Goal: Obtain resource: Download file/media

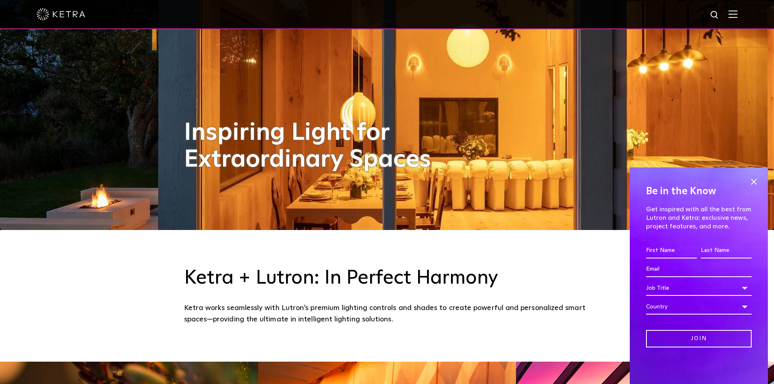
scroll to position [163, 0]
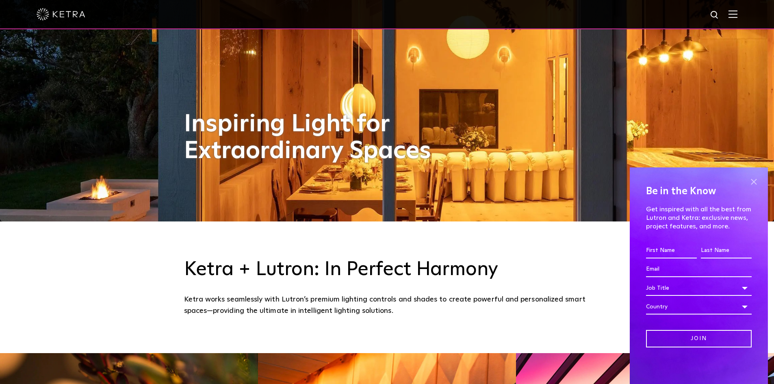
click at [756, 180] on span at bounding box center [754, 182] width 12 height 12
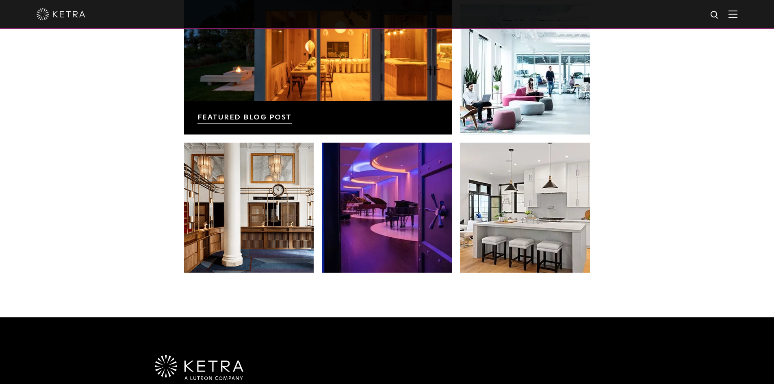
scroll to position [1504, 0]
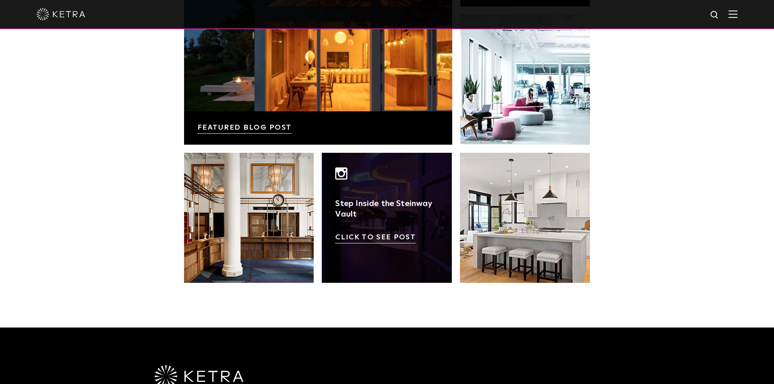
click at [373, 238] on link at bounding box center [387, 218] width 130 height 130
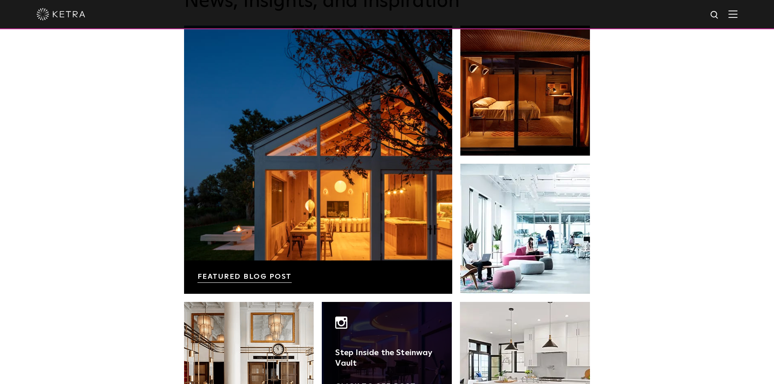
scroll to position [1342, 0]
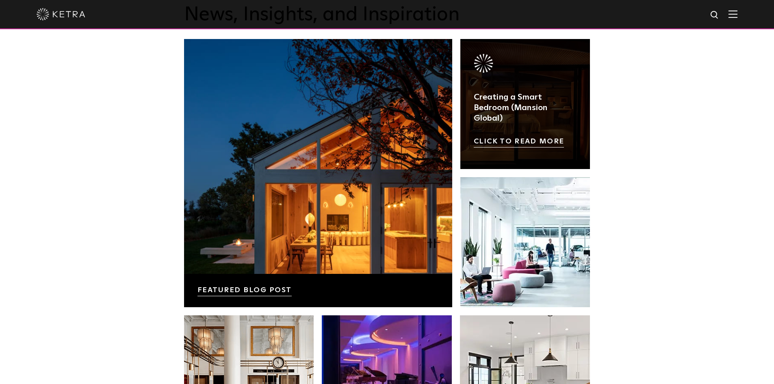
click at [534, 142] on link at bounding box center [526, 104] width 130 height 130
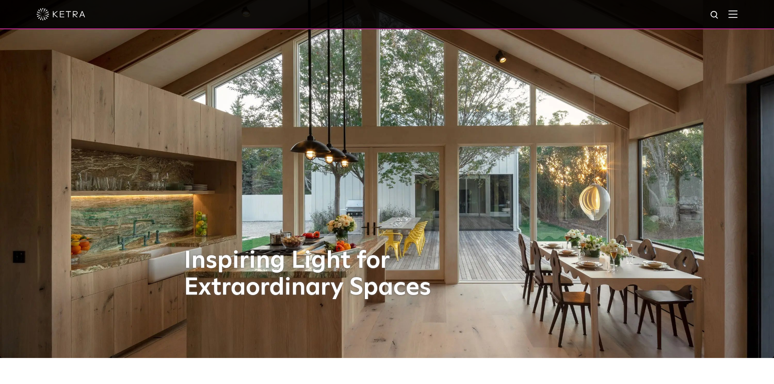
scroll to position [0, 0]
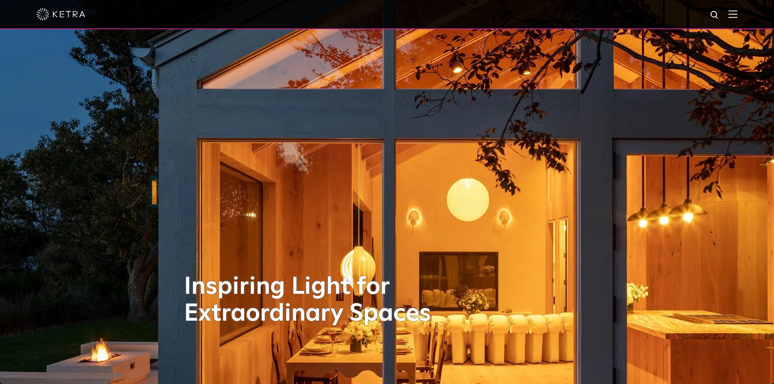
click at [738, 13] on img at bounding box center [733, 14] width 9 height 8
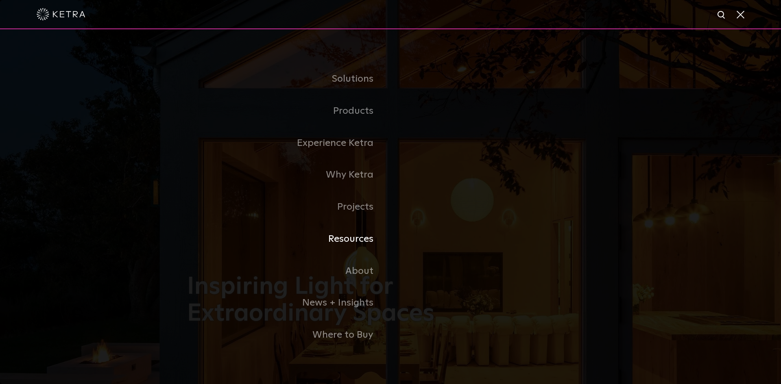
click at [363, 243] on link "Resources" at bounding box center [288, 239] width 203 height 32
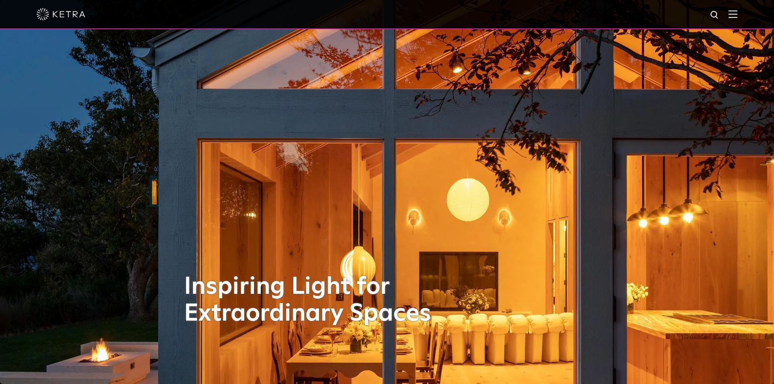
click at [736, 15] on img at bounding box center [733, 14] width 9 height 8
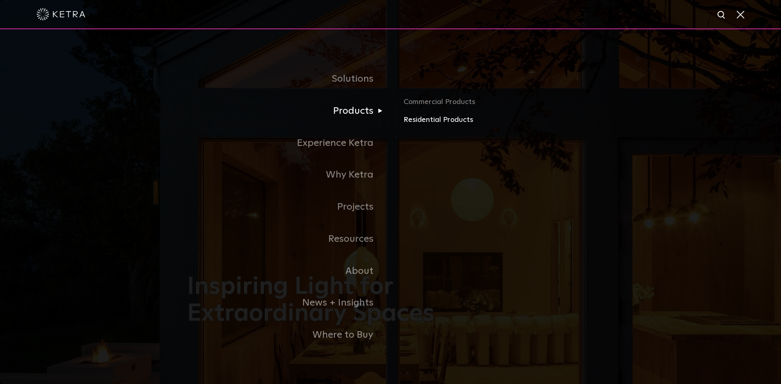
click at [440, 120] on link "Residential Products" at bounding box center [498, 120] width 190 height 12
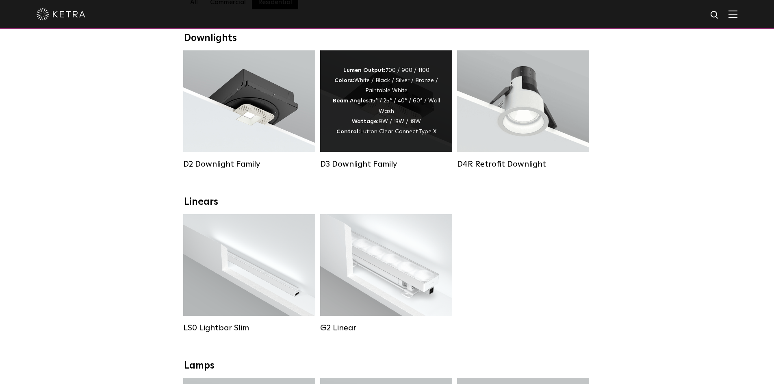
scroll to position [122, 0]
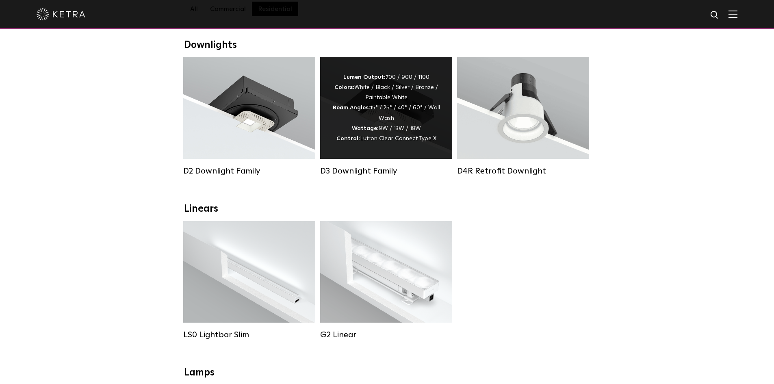
click at [355, 176] on div "D3 Downlight Family" at bounding box center [386, 171] width 132 height 10
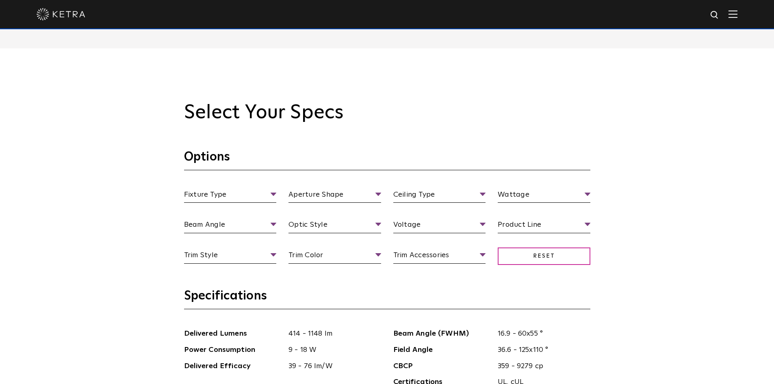
scroll to position [732, 0]
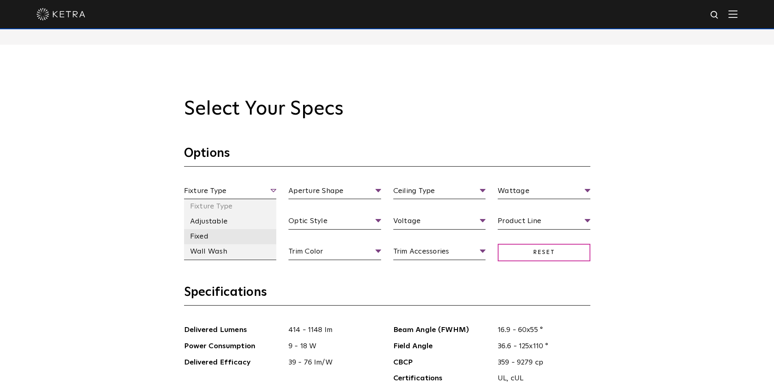
click at [226, 239] on li "Fixed" at bounding box center [230, 236] width 93 height 15
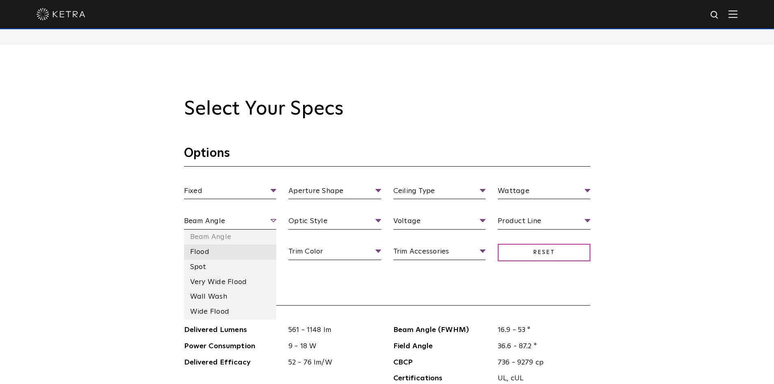
click at [230, 252] on li "Flood" at bounding box center [230, 252] width 93 height 15
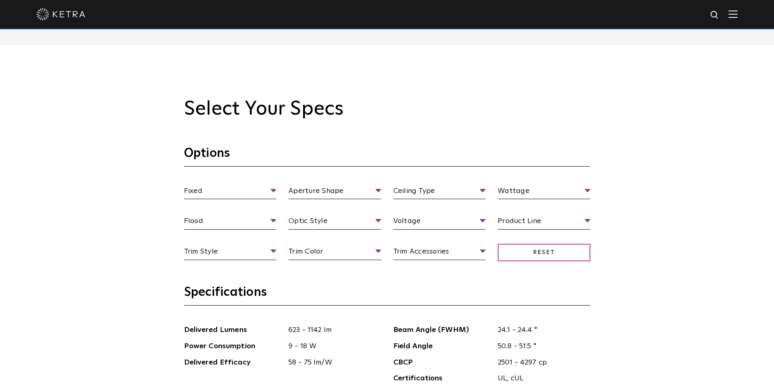
click at [276, 251] on ul "Trim Style Trim Style Deep Bevel Pinhole Shallow Bevel Wall Wash" at bounding box center [230, 253] width 105 height 14
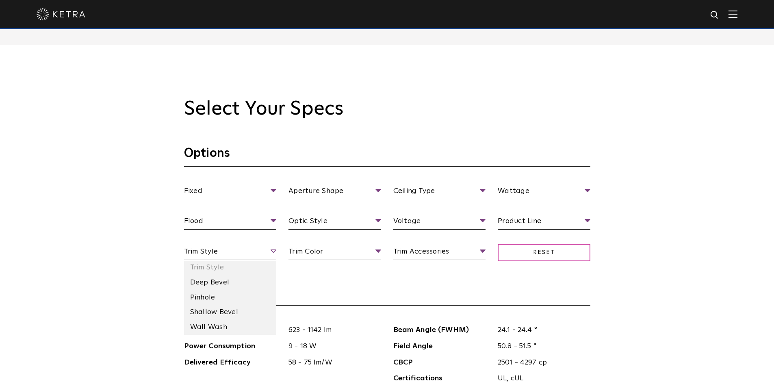
click at [271, 252] on span "Trim Style" at bounding box center [230, 253] width 93 height 14
click at [227, 312] on li "Shallow Bevel" at bounding box center [230, 312] width 93 height 15
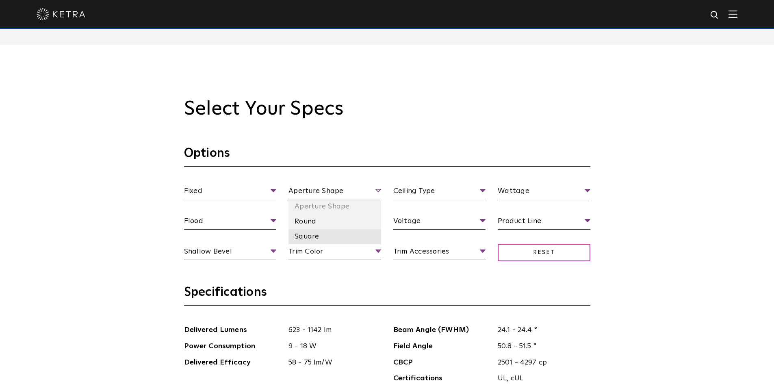
click at [355, 237] on li "Square" at bounding box center [335, 236] width 93 height 15
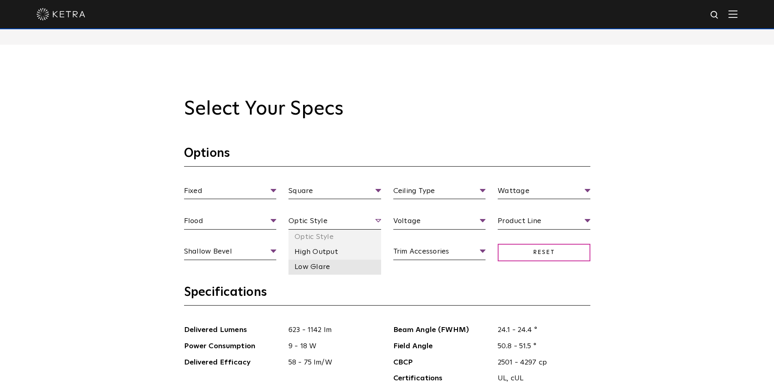
click at [344, 263] on li "Low Glare" at bounding box center [335, 267] width 93 height 15
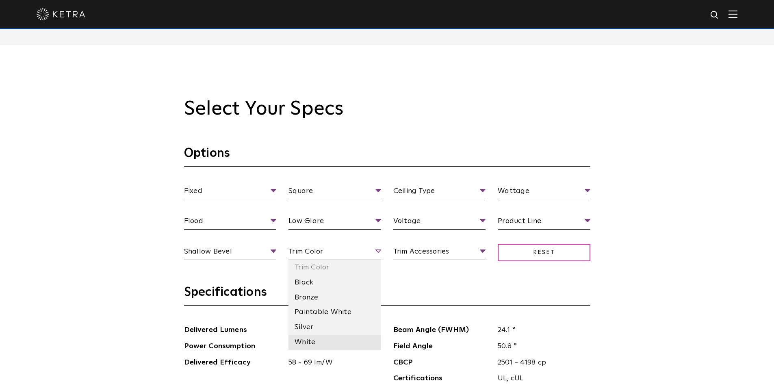
click at [317, 342] on li "White" at bounding box center [335, 342] width 93 height 15
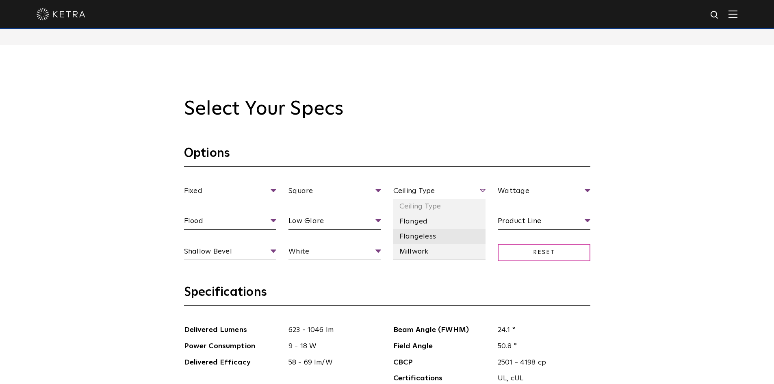
click at [452, 234] on li "Flangeless" at bounding box center [440, 236] width 93 height 15
click at [435, 250] on li "120 V" at bounding box center [440, 252] width 93 height 15
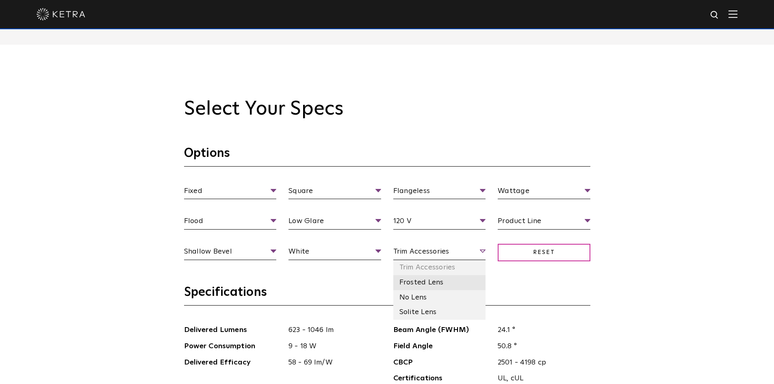
click at [430, 285] on li "Frosted Lens" at bounding box center [440, 282] width 93 height 15
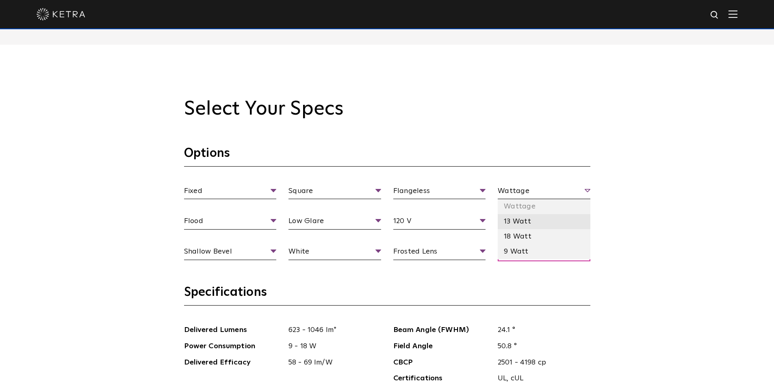
click at [552, 222] on li "13 Watt" at bounding box center [544, 221] width 93 height 15
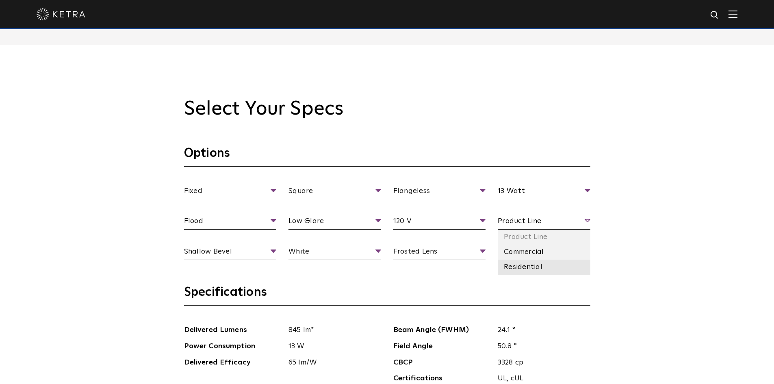
click at [548, 261] on li "Residential" at bounding box center [544, 267] width 93 height 15
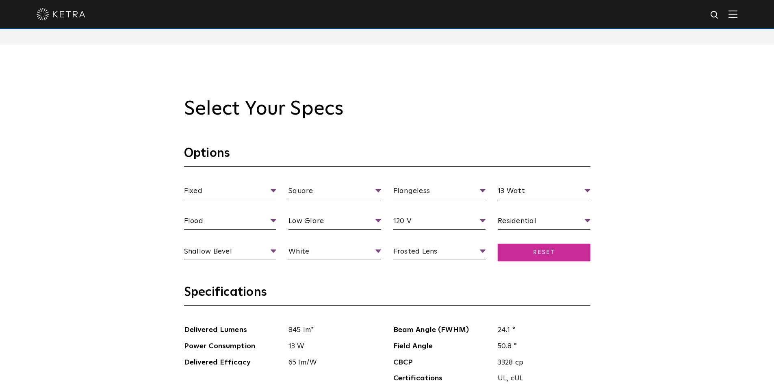
click at [555, 254] on span "Reset" at bounding box center [544, 252] width 93 height 17
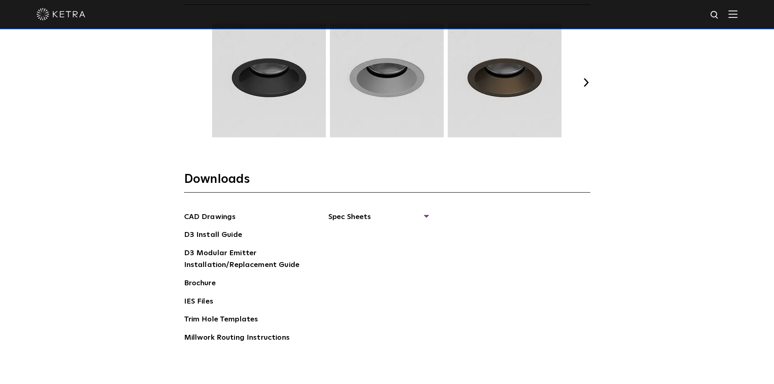
scroll to position [1220, 0]
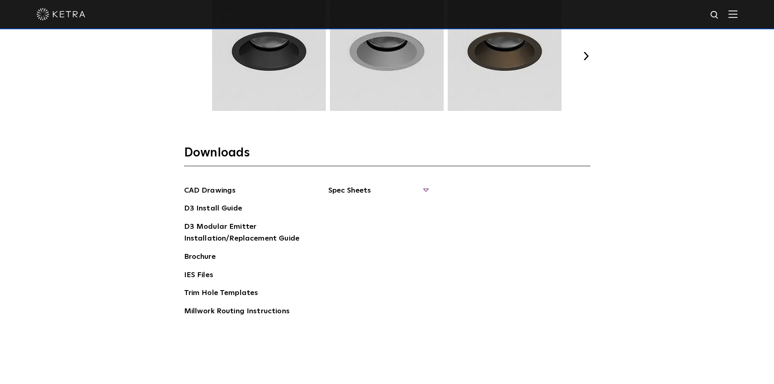
click at [424, 189] on span "Spec Sheets" at bounding box center [378, 194] width 100 height 18
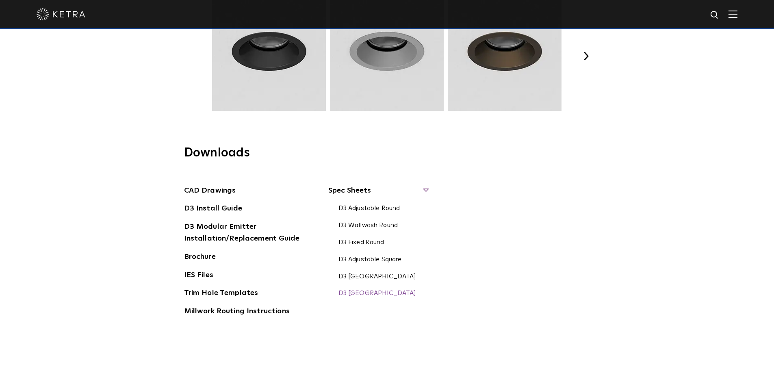
click at [371, 294] on link "D3 [GEOGRAPHIC_DATA]" at bounding box center [378, 293] width 78 height 9
